Goal: Task Accomplishment & Management: Manage account settings

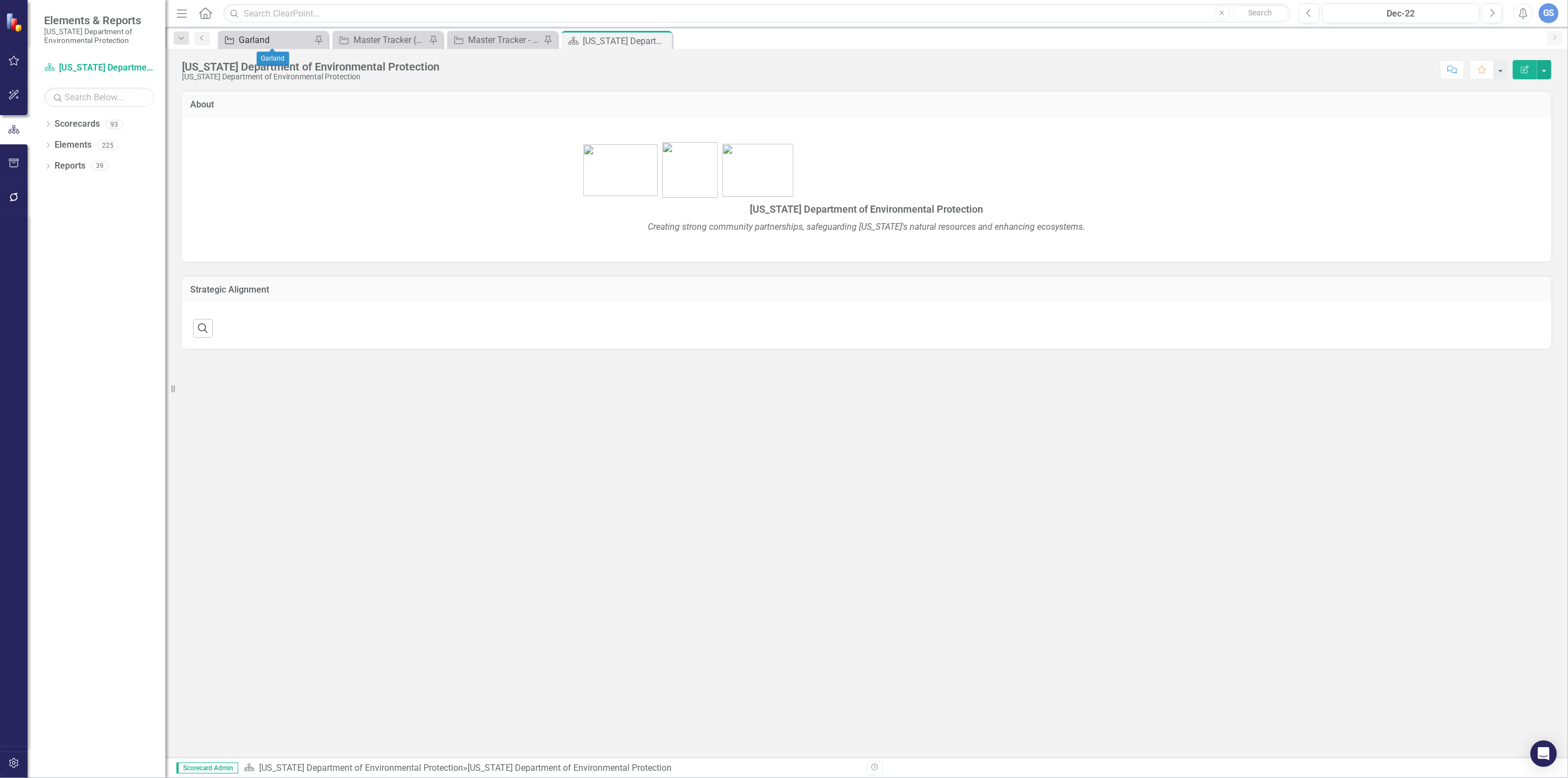
click at [272, 36] on div "Garland" at bounding box center [275, 39] width 73 height 14
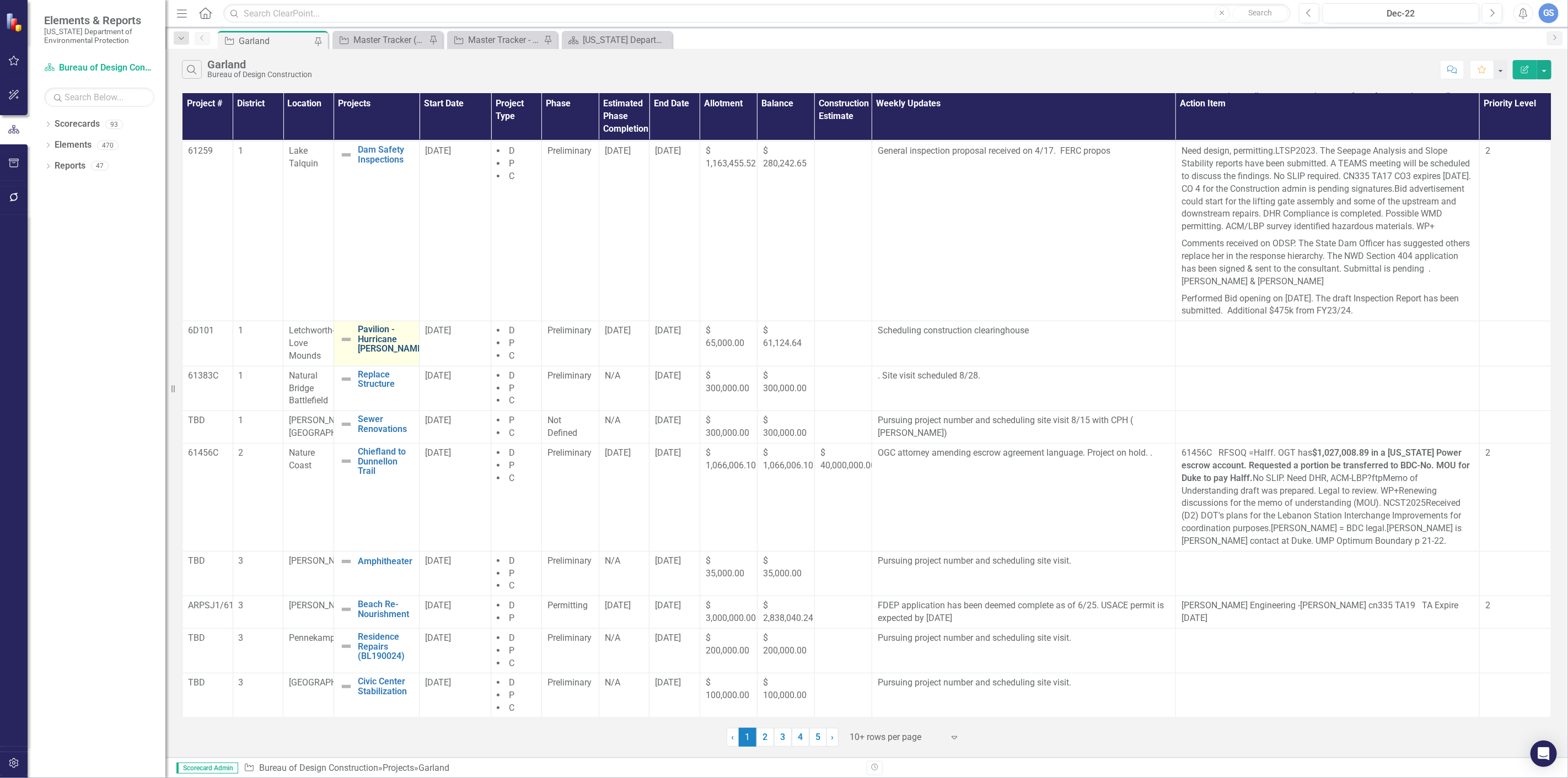
scroll to position [290, 0]
click at [762, 732] on link "2" at bounding box center [765, 737] width 17 height 19
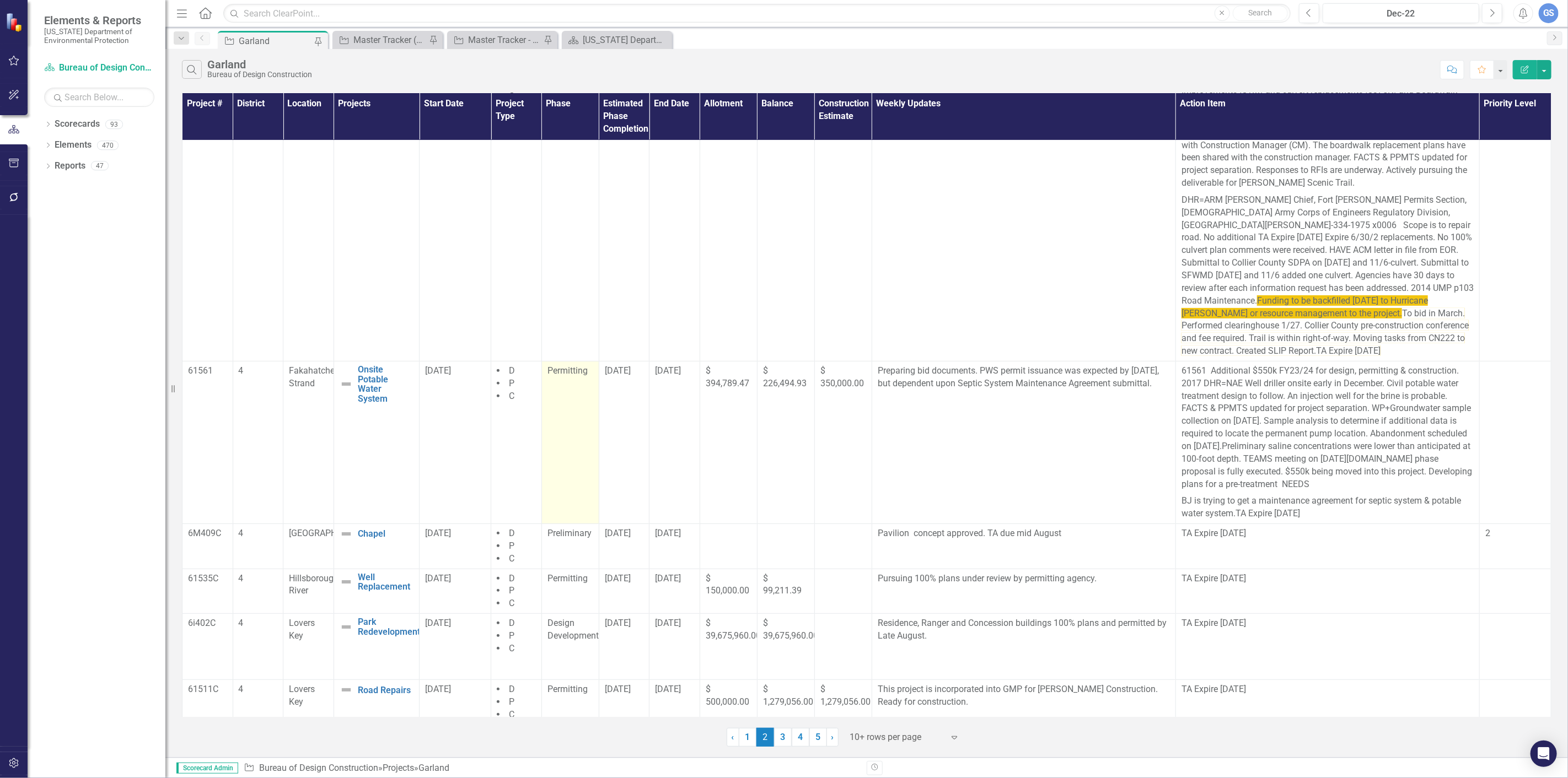
scroll to position [287, 0]
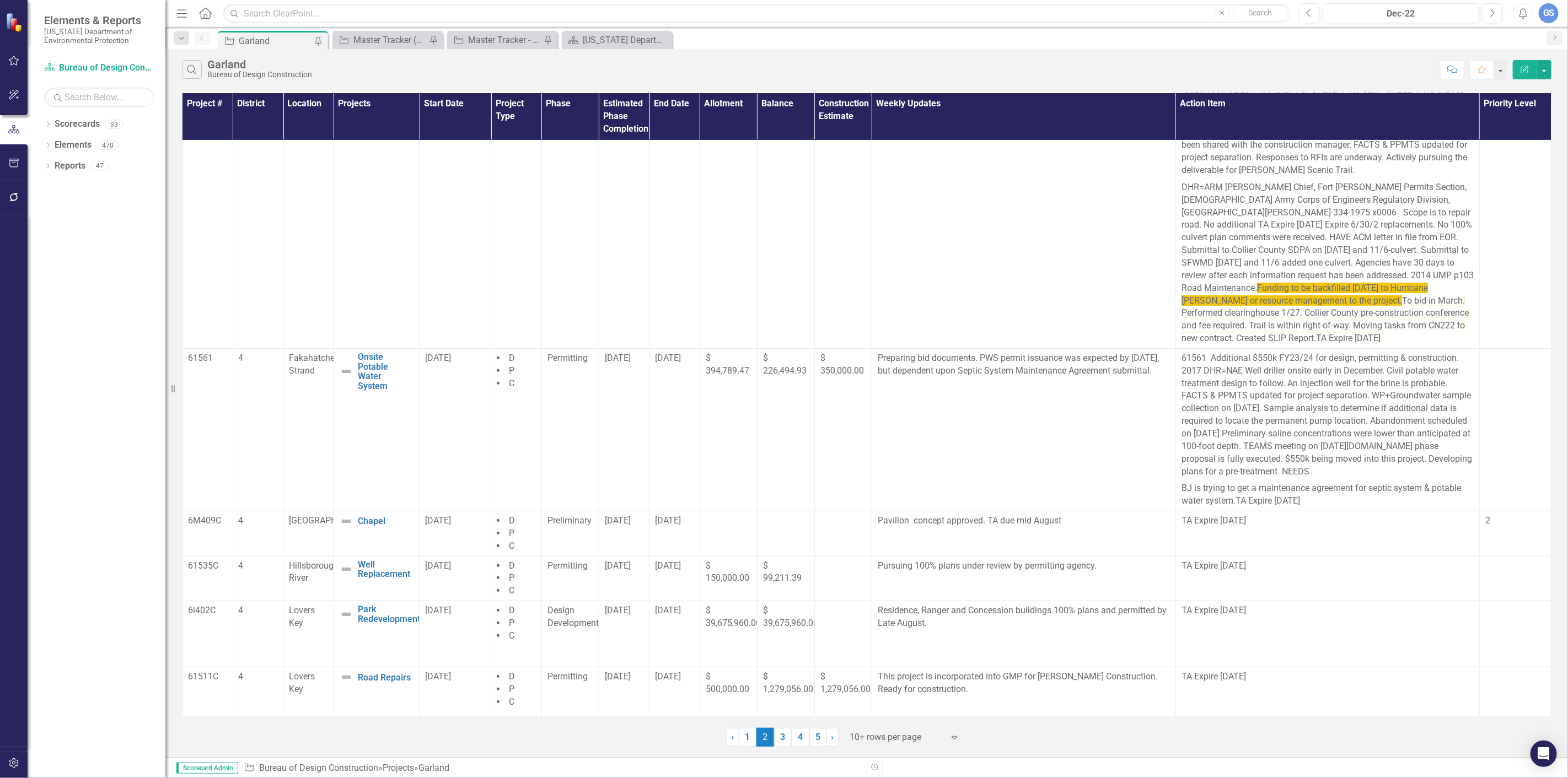
click at [780, 735] on link "3" at bounding box center [783, 737] width 17 height 19
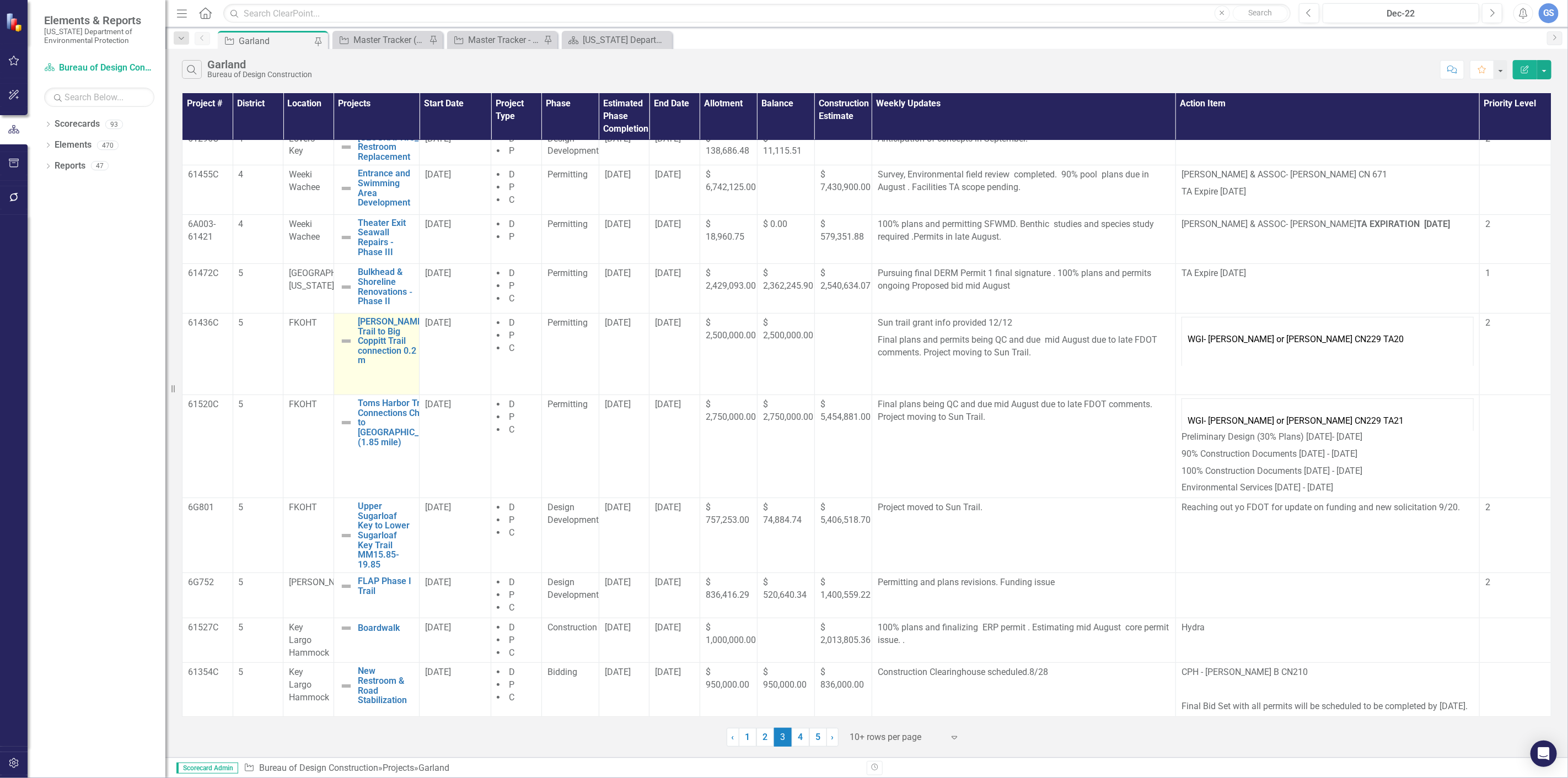
scroll to position [24, 0]
click at [383, 267] on link "Bulkhead & Shoreline Renovations ‐ Phase II" at bounding box center [386, 286] width 55 height 39
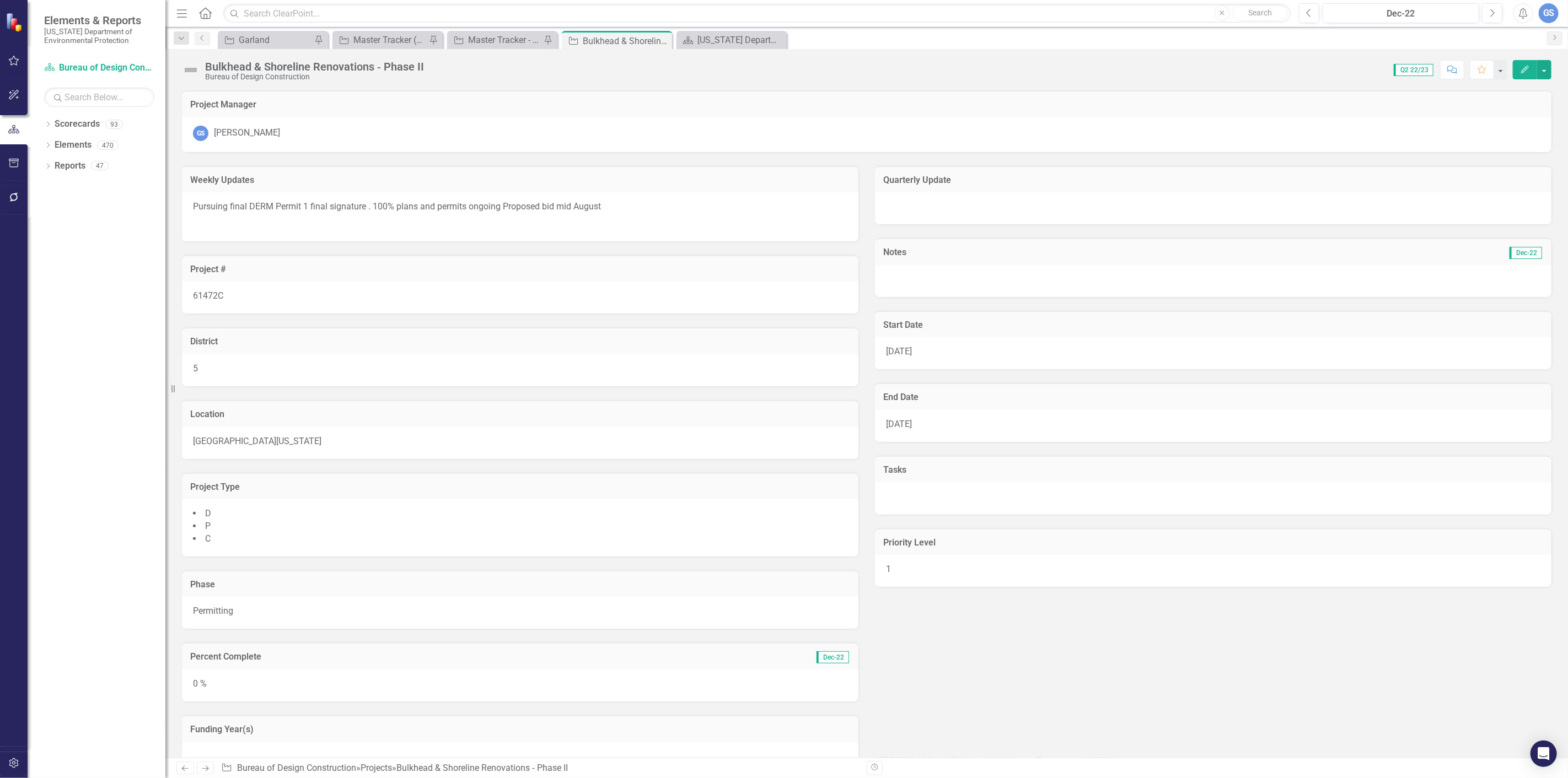
click at [421, 65] on div "Bulkhead & Shoreline Renovations ‐ Phase II" at bounding box center [314, 66] width 219 height 12
click at [426, 64] on div "Bulkhead & Shoreline Renovations ‐ Phase II Bureau of Design Construction" at bounding box center [317, 71] width 224 height 20
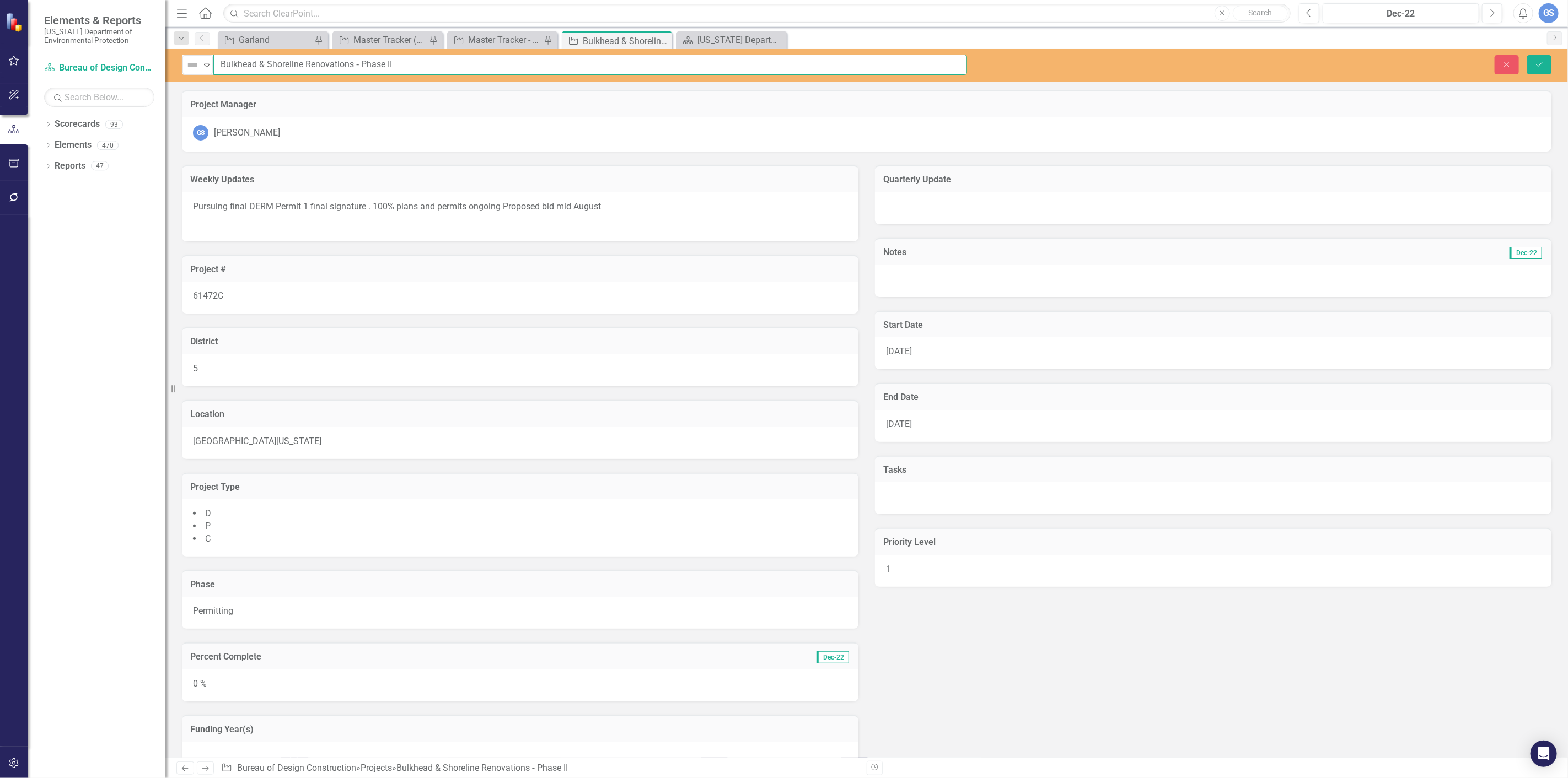
click at [394, 67] on input "Bulkhead & Shoreline Renovations ‐ Phase II" at bounding box center [590, 65] width 753 height 20
type input "B"
click at [360, 63] on input "Overwater Viewing Platform and Bulhead Improvements" at bounding box center [590, 65] width 753 height 20
type input "Overwater Viewing Platform and Bulkhead Improvements"
drag, startPoint x: 445, startPoint y: 64, endPoint x: 216, endPoint y: 68, distance: 229.0
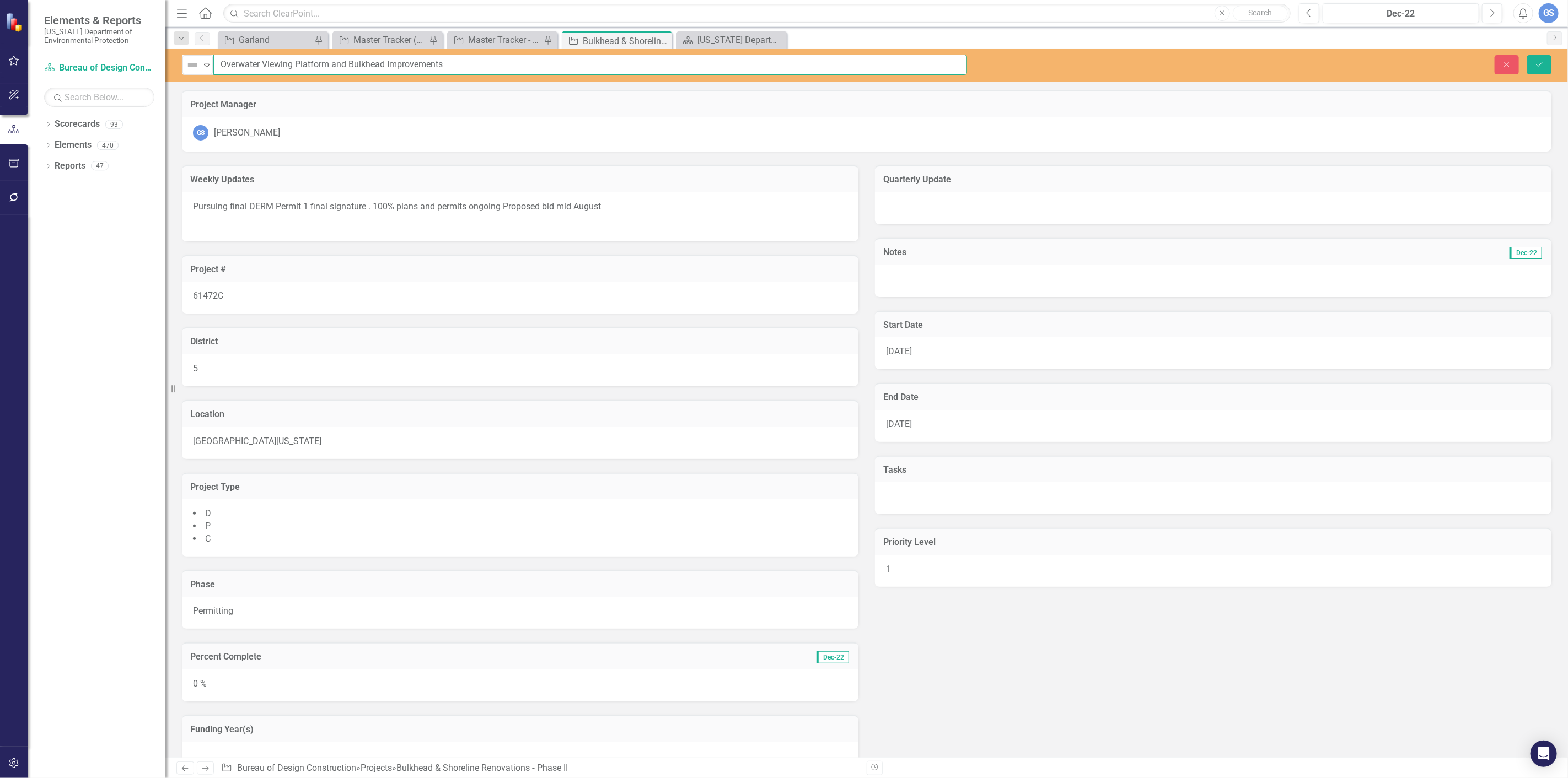
click at [216, 68] on input "Overwater Viewing Platform and Bulkhead Improvements" at bounding box center [590, 65] width 753 height 20
